Goal: Navigation & Orientation: Find specific page/section

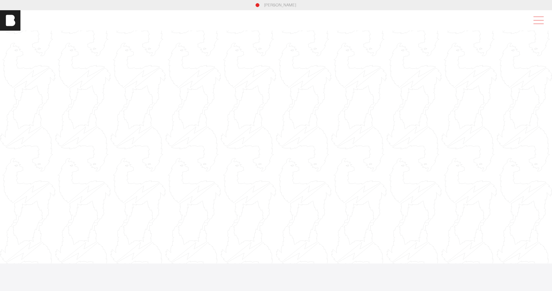
click at [532, 20] on span at bounding box center [537, 21] width 15 height 12
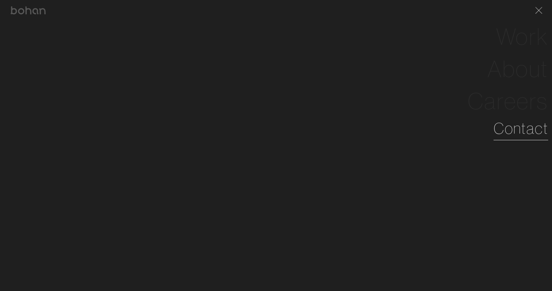
click at [529, 129] on link "Contact" at bounding box center [521, 128] width 55 height 23
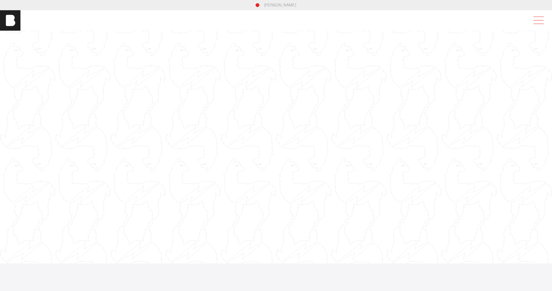
click at [536, 21] on span at bounding box center [537, 21] width 15 height 12
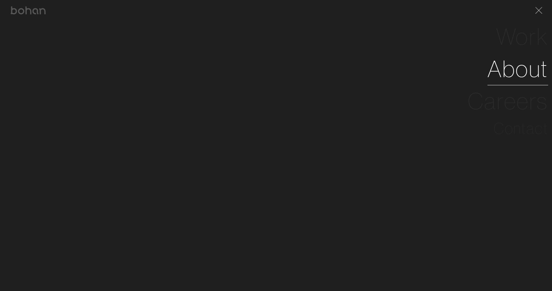
click at [521, 66] on link "About" at bounding box center [518, 69] width 61 height 32
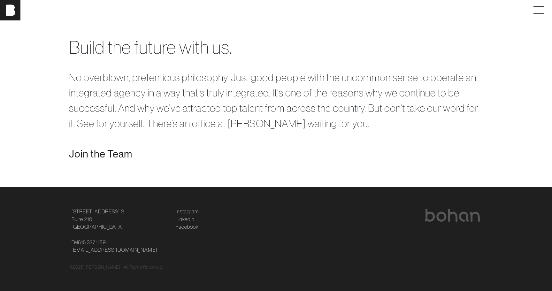
scroll to position [1305, 0]
